Goal: Navigation & Orientation: Understand site structure

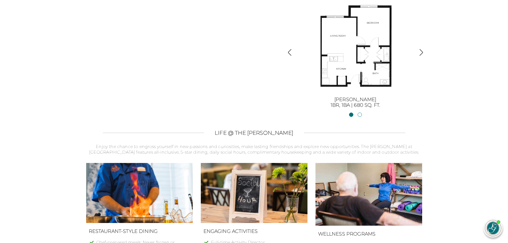
scroll to position [640, 0]
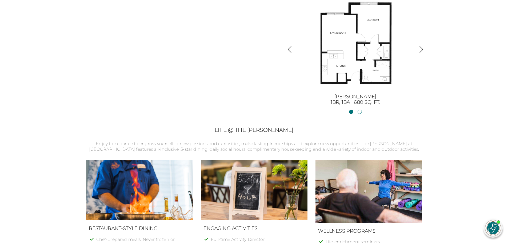
click at [421, 50] on img "button" at bounding box center [420, 49] width 7 height 7
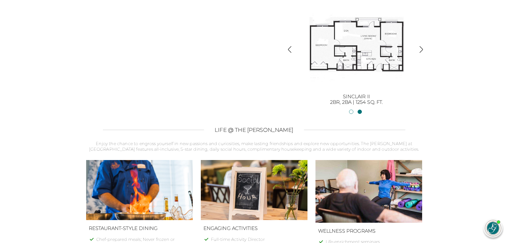
click at [418, 46] on img "button" at bounding box center [420, 49] width 7 height 7
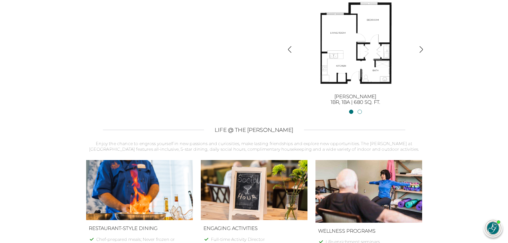
click at [418, 46] on img "button" at bounding box center [420, 49] width 7 height 7
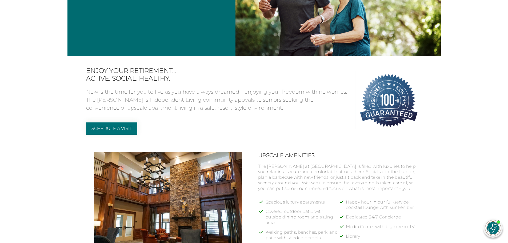
scroll to position [0, 0]
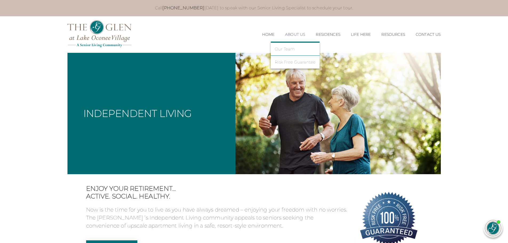
click at [286, 34] on link "About Us" at bounding box center [295, 34] width 20 height 5
click at [285, 64] on link "Risk Free Guarantee" at bounding box center [294, 62] width 41 height 5
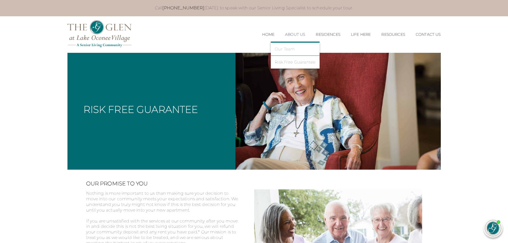
click at [287, 47] on link "Our Team" at bounding box center [294, 49] width 41 height 5
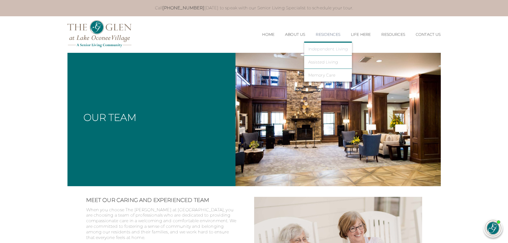
click at [314, 49] on link "Independent Living" at bounding box center [328, 49] width 40 height 5
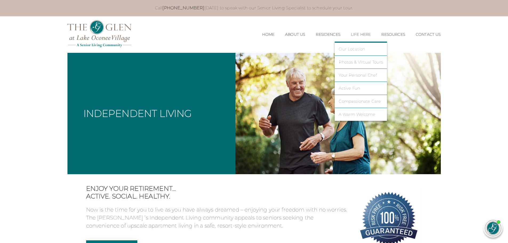
click at [355, 47] on link "Our Location" at bounding box center [360, 49] width 44 height 5
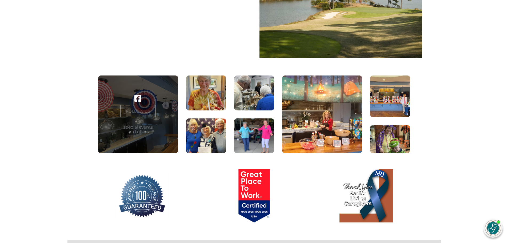
scroll to position [373, 0]
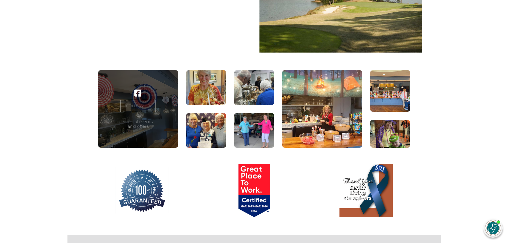
click at [205, 96] on figure at bounding box center [206, 87] width 40 height 35
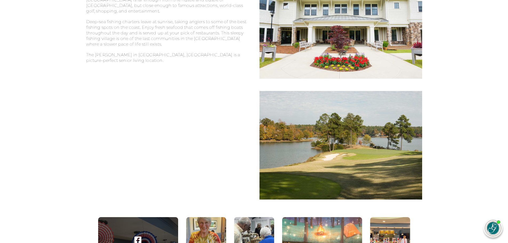
scroll to position [0, 0]
